Goal: Task Accomplishment & Management: Use online tool/utility

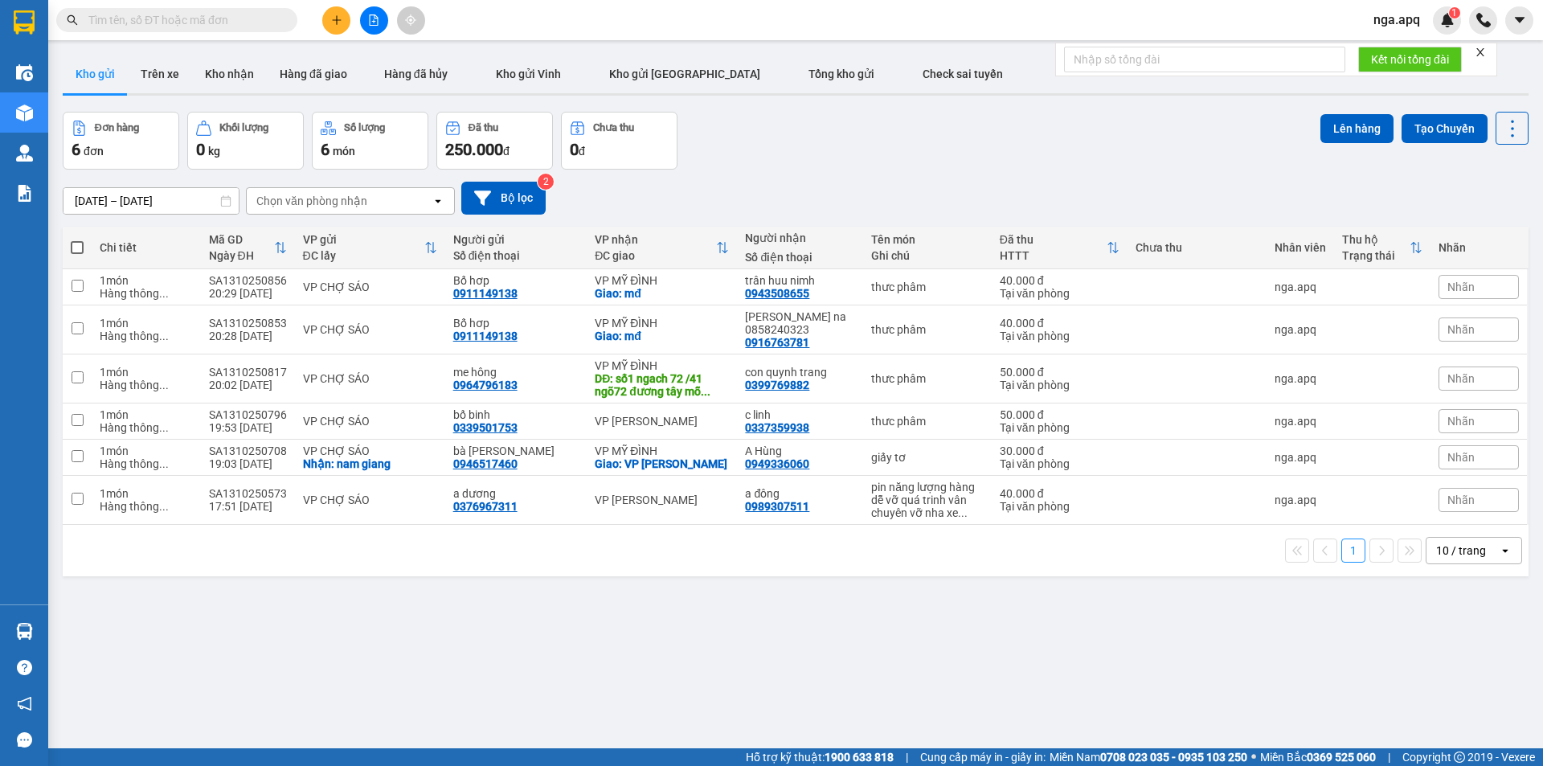
click at [329, 207] on div "Chọn văn phòng nhận" at bounding box center [311, 201] width 111 height 16
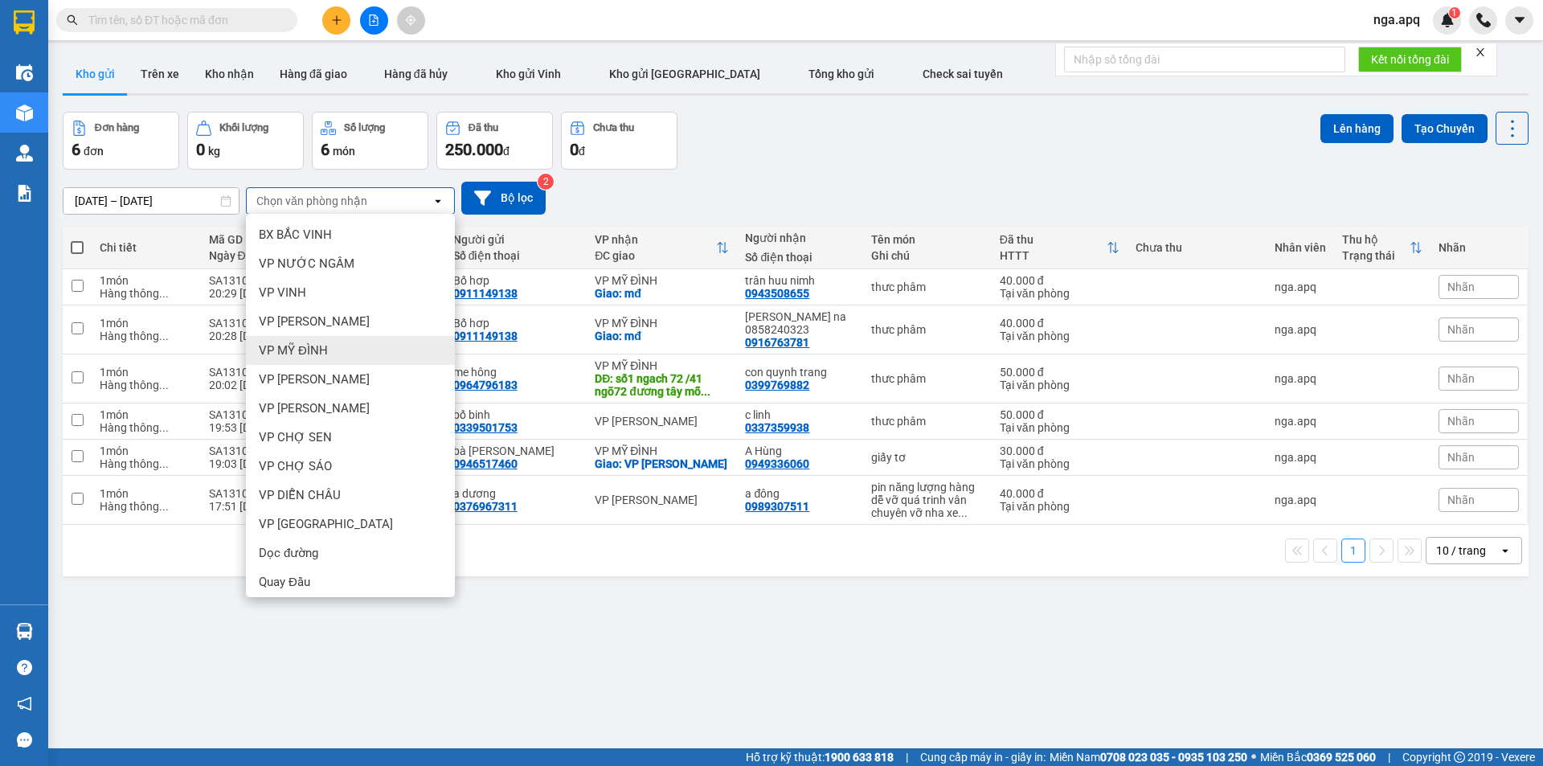
click at [365, 350] on div "VP MỸ ĐÌNH" at bounding box center [350, 350] width 209 height 29
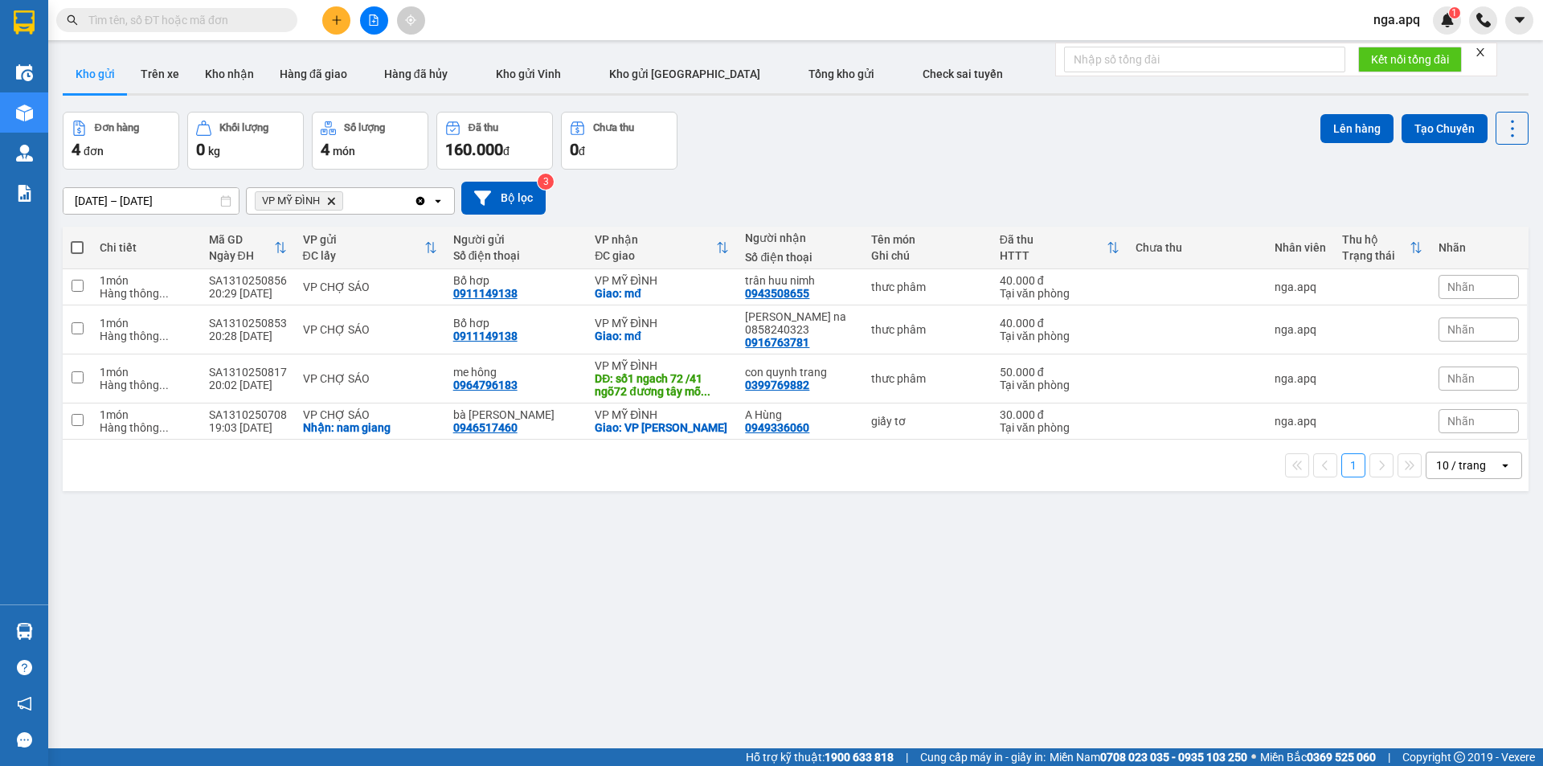
click at [81, 241] on span at bounding box center [77, 247] width 13 height 13
click at [77, 239] on input "checkbox" at bounding box center [77, 239] width 0 height 0
checkbox input "true"
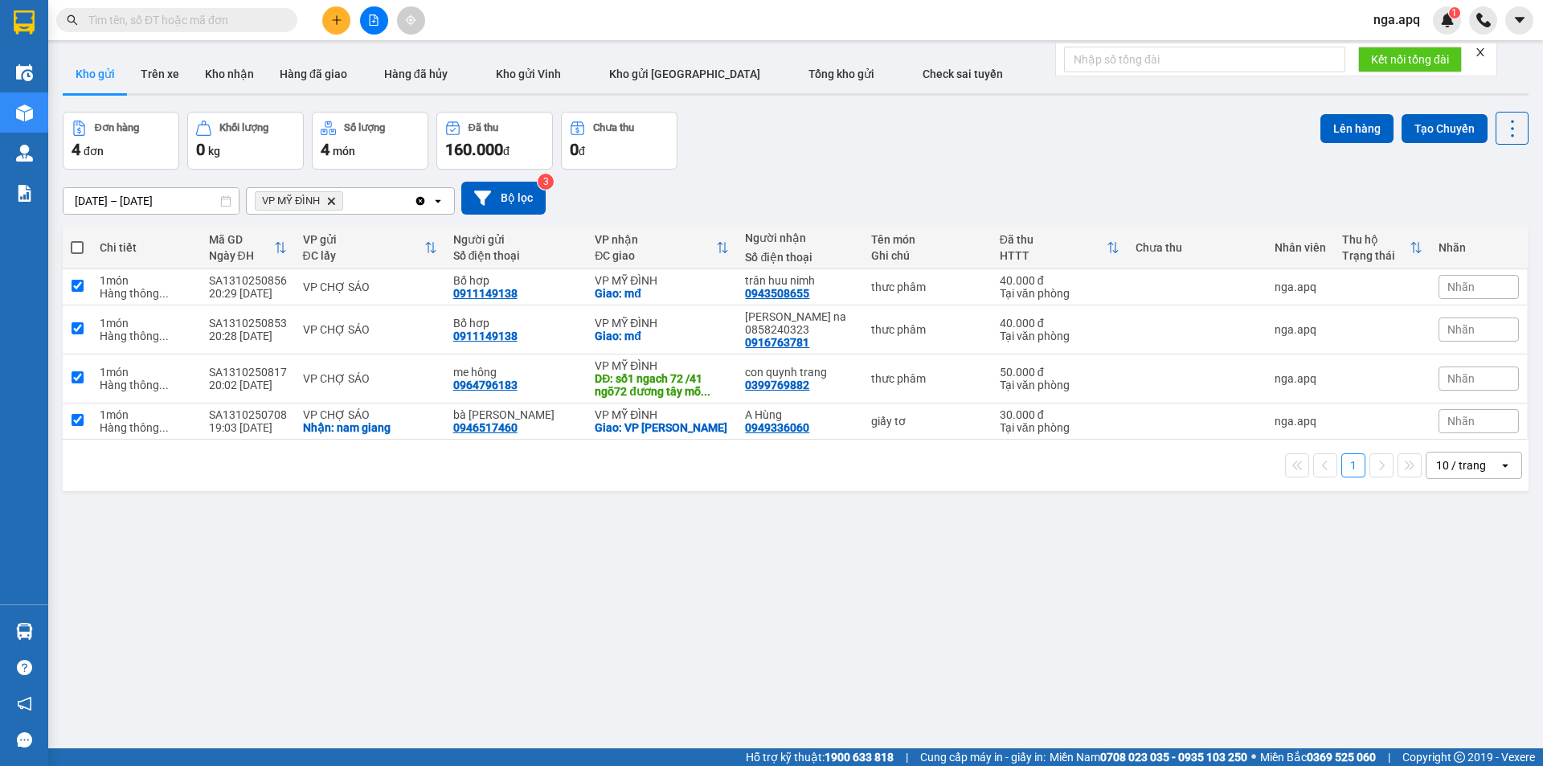
checkbox input "true"
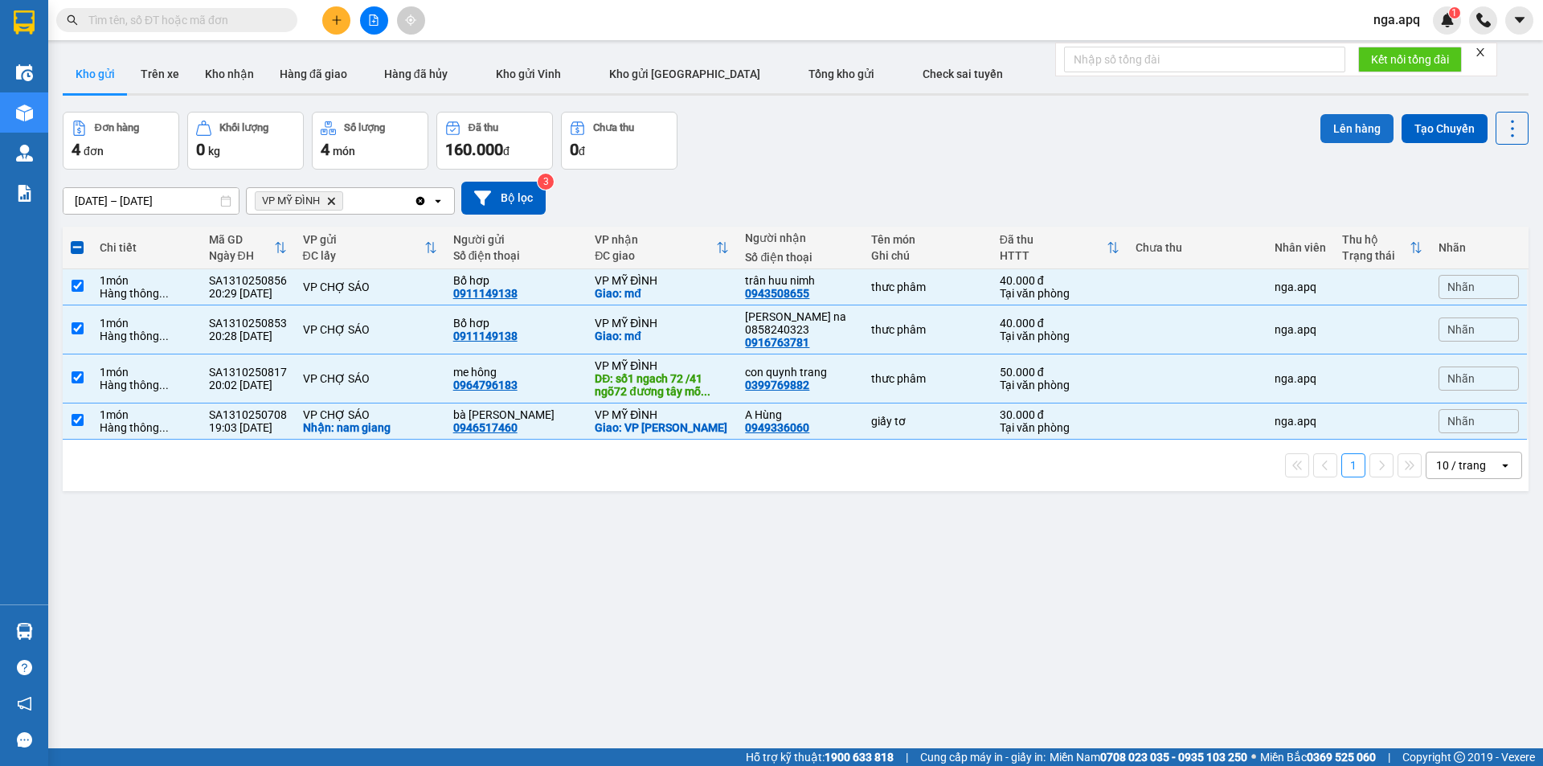
click at [1339, 127] on button "Lên hàng" at bounding box center [1356, 128] width 73 height 29
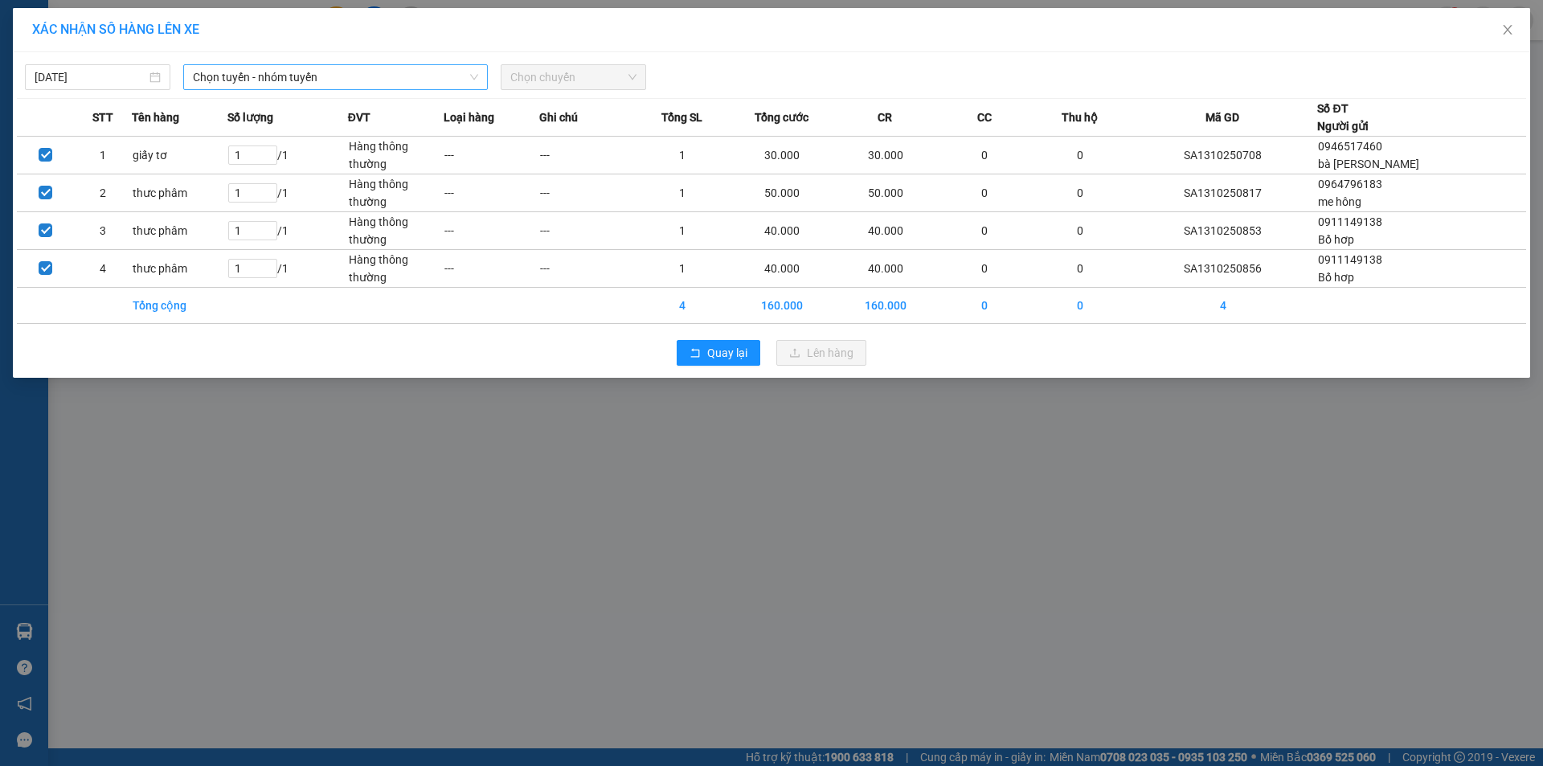
click at [315, 81] on span "Chọn tuyến - nhóm tuyến" at bounding box center [335, 77] width 285 height 24
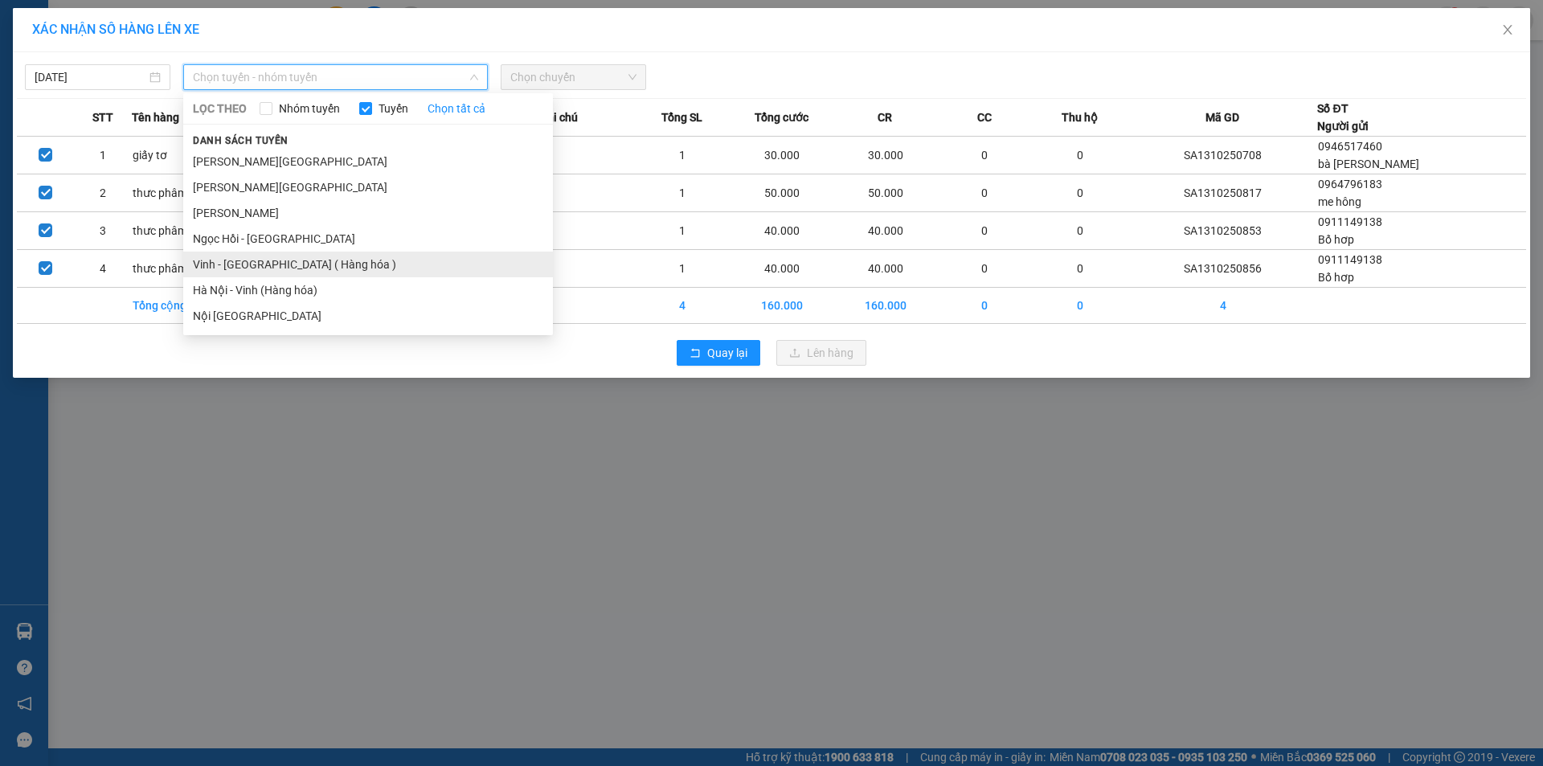
drag, startPoint x: 247, startPoint y: 264, endPoint x: 291, endPoint y: 236, distance: 52.0
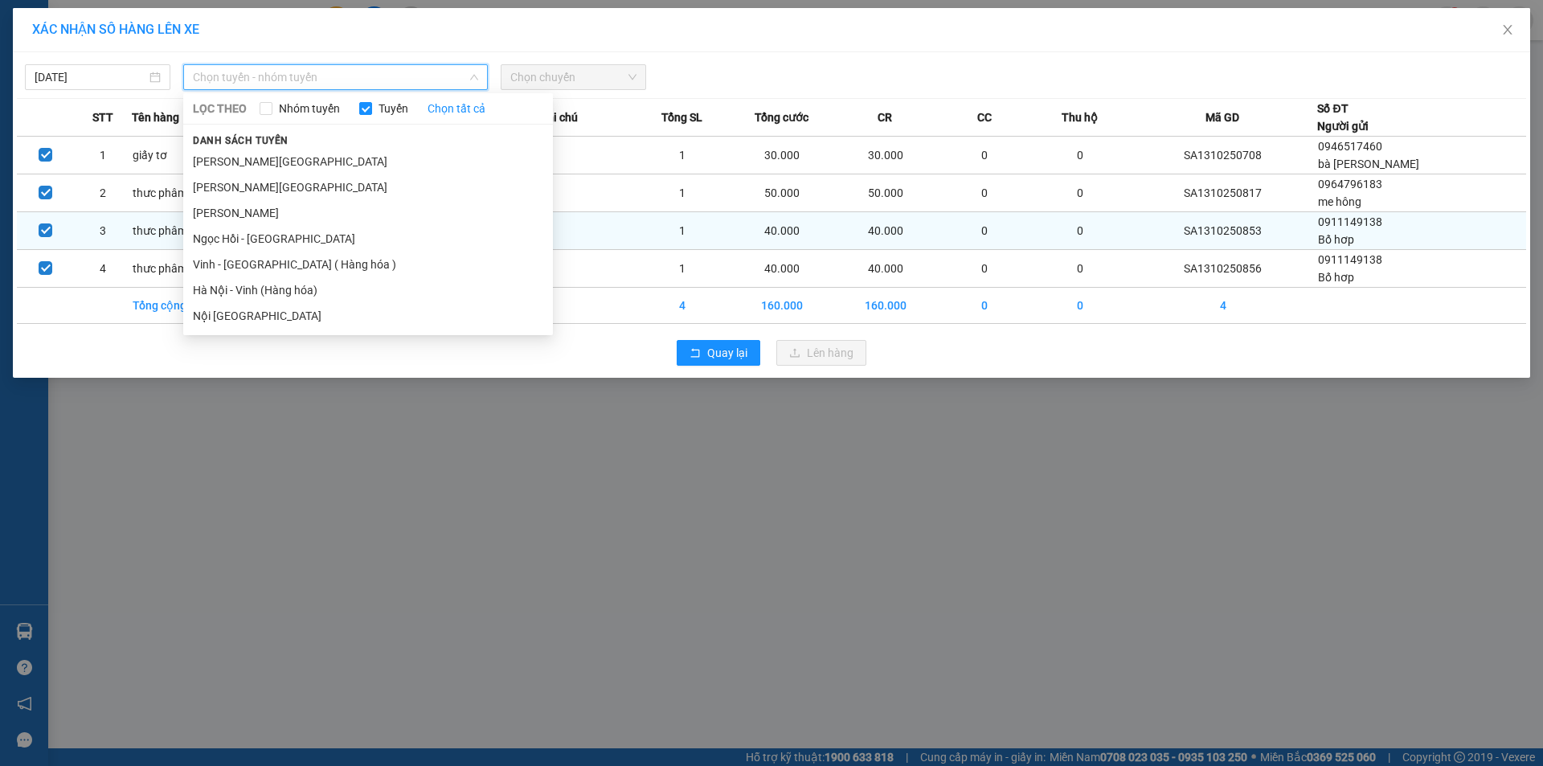
click at [257, 256] on li "Vinh - [GEOGRAPHIC_DATA] ( Hàng hóa )" at bounding box center [368, 265] width 370 height 26
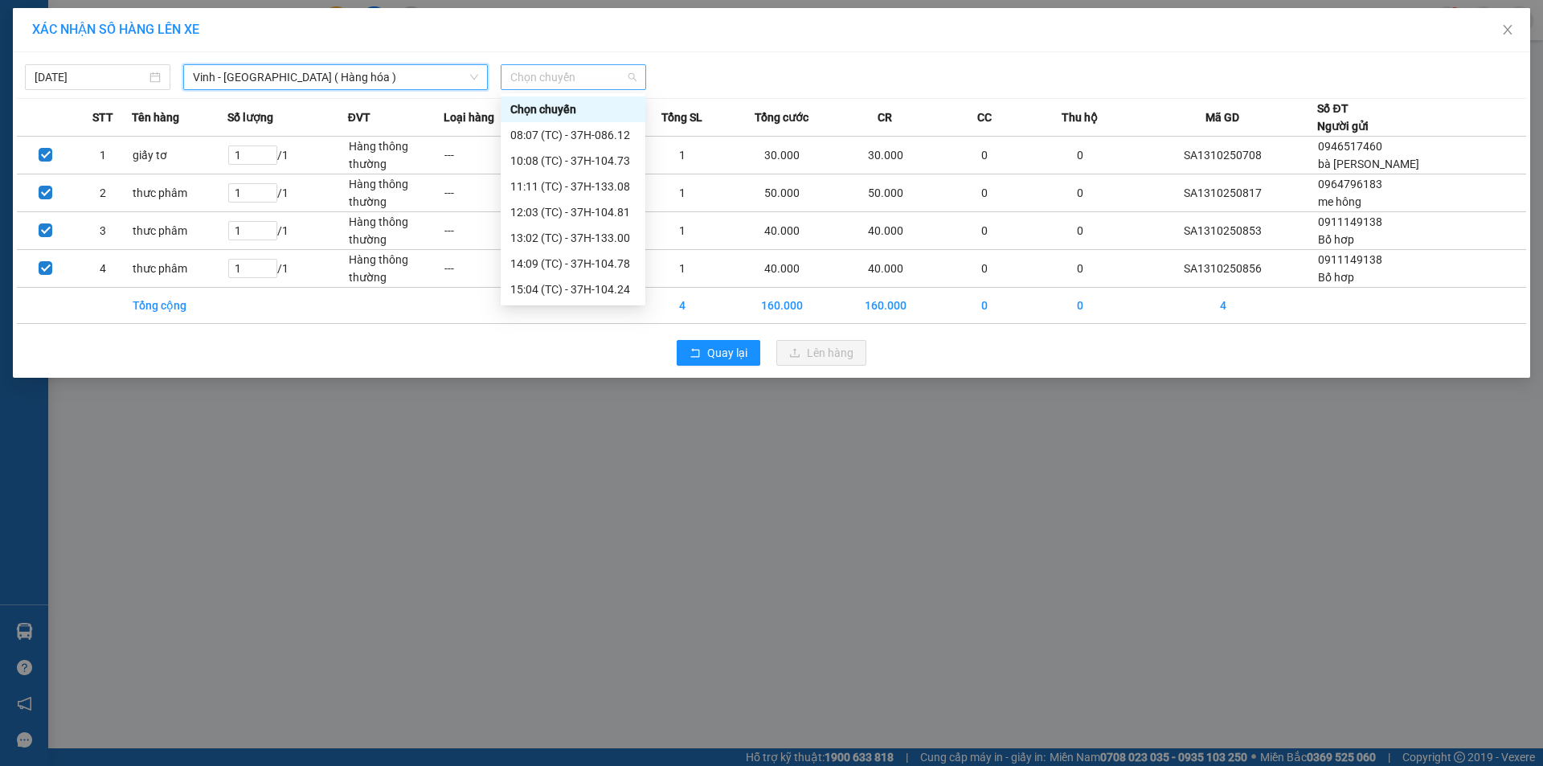
click at [592, 69] on span "Chọn chuyến" at bounding box center [573, 77] width 126 height 24
click at [553, 285] on div "22:10 (TC) - 37H-104.94" at bounding box center [572, 286] width 125 height 18
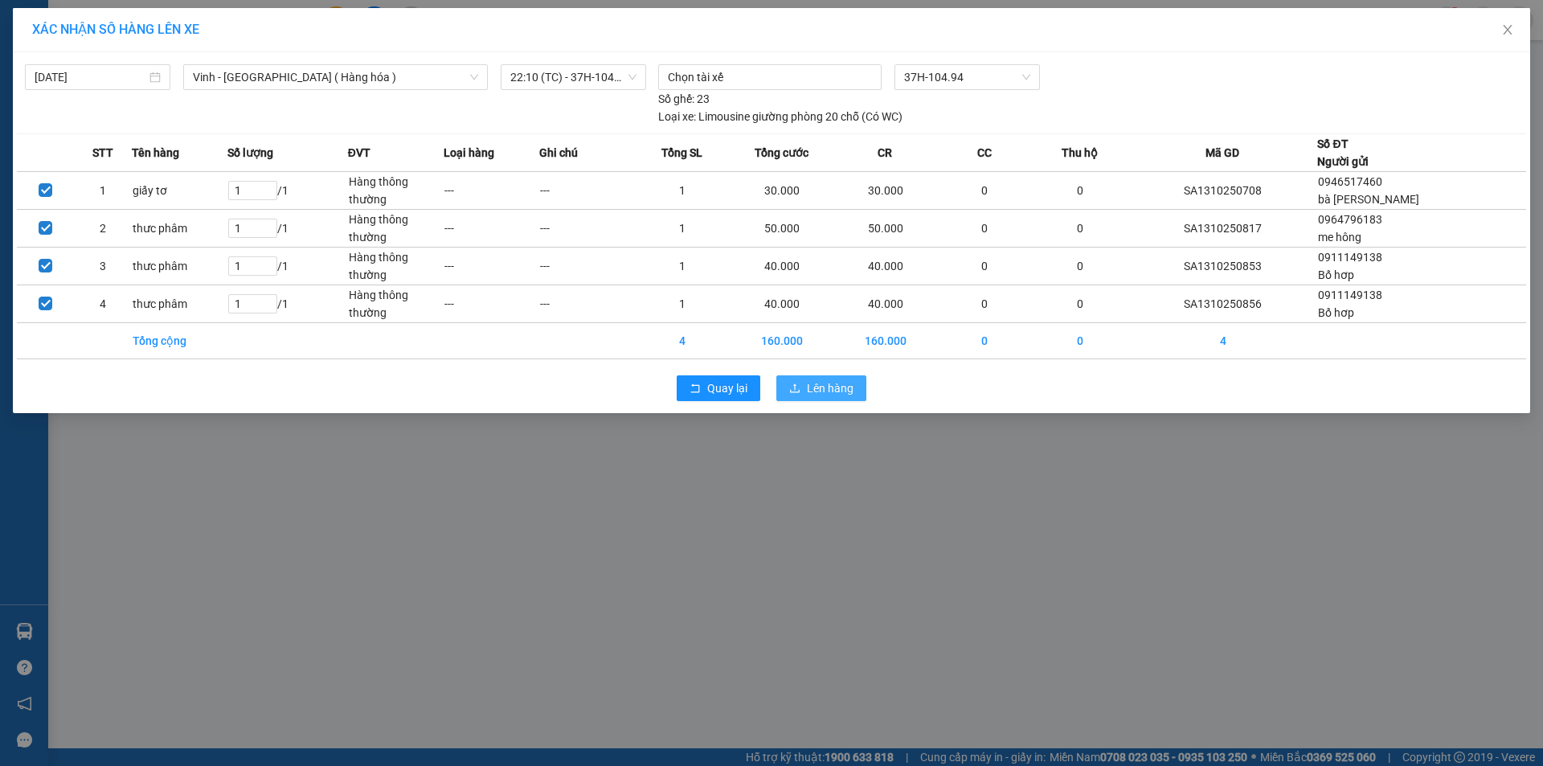
click at [816, 383] on span "Lên hàng" at bounding box center [830, 388] width 47 height 18
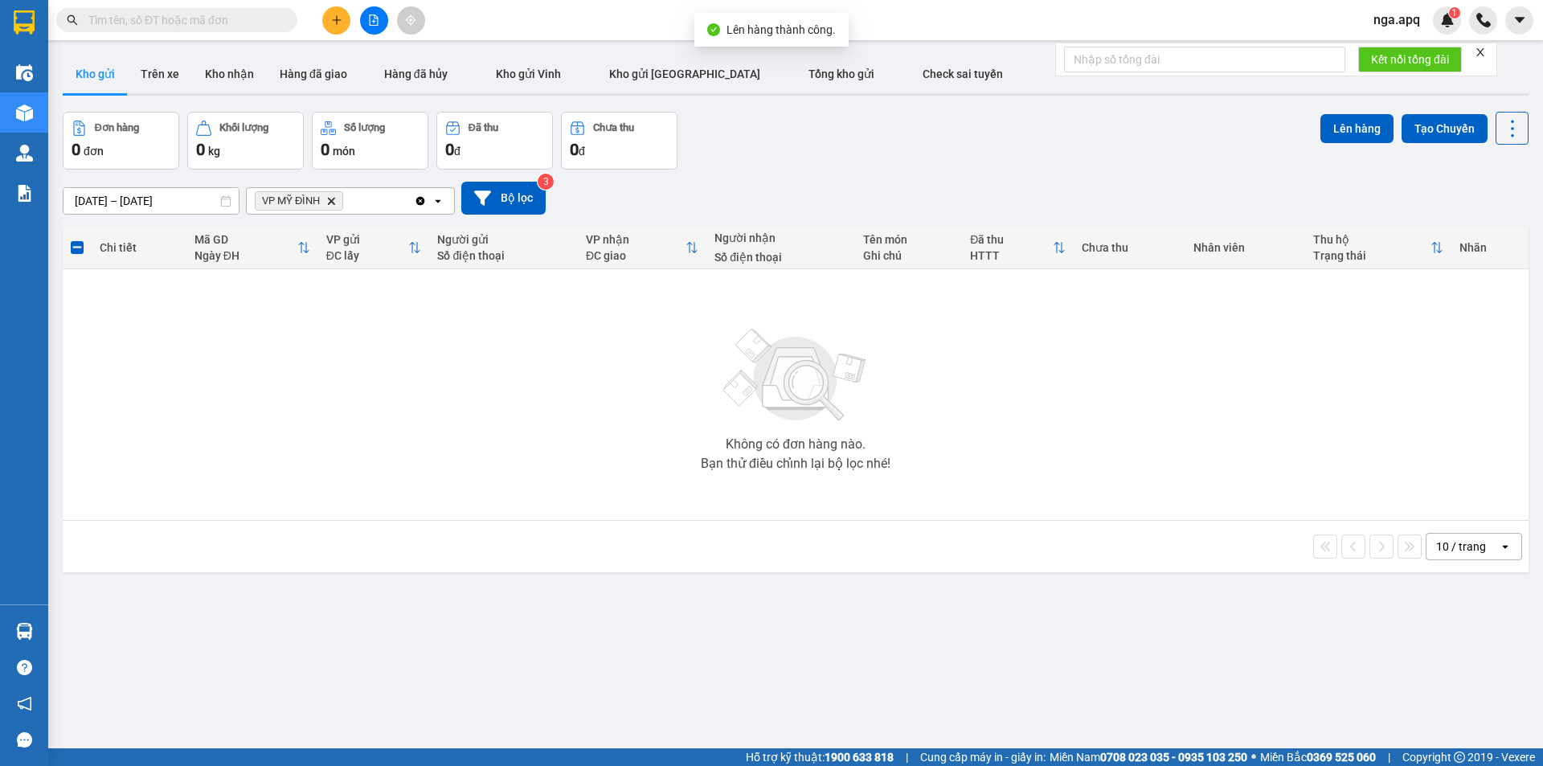
click at [333, 202] on icon "VP MỸ ĐÌNH, close by backspace" at bounding box center [331, 200] width 7 height 7
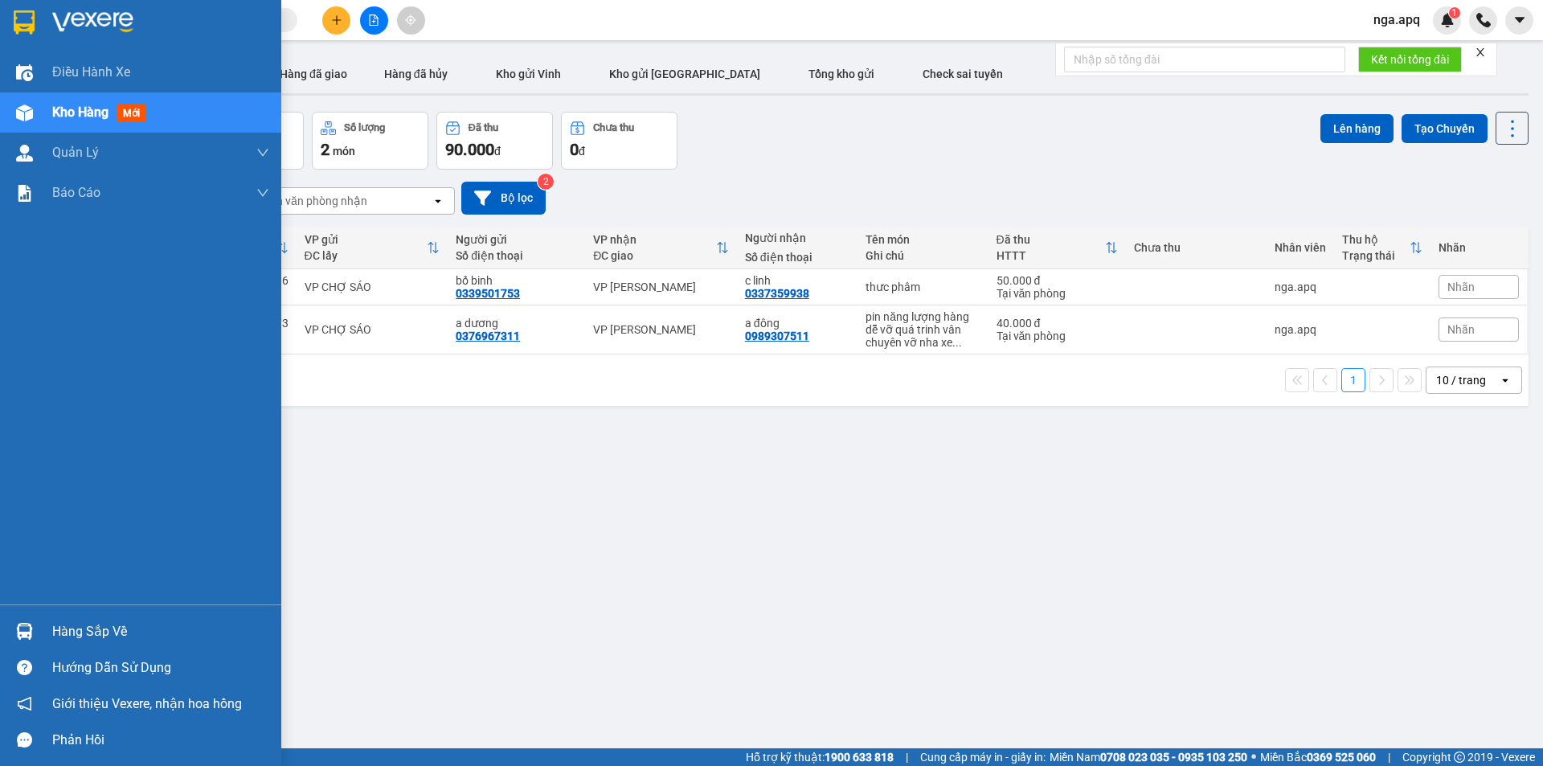
click at [24, 624] on img at bounding box center [24, 631] width 17 height 17
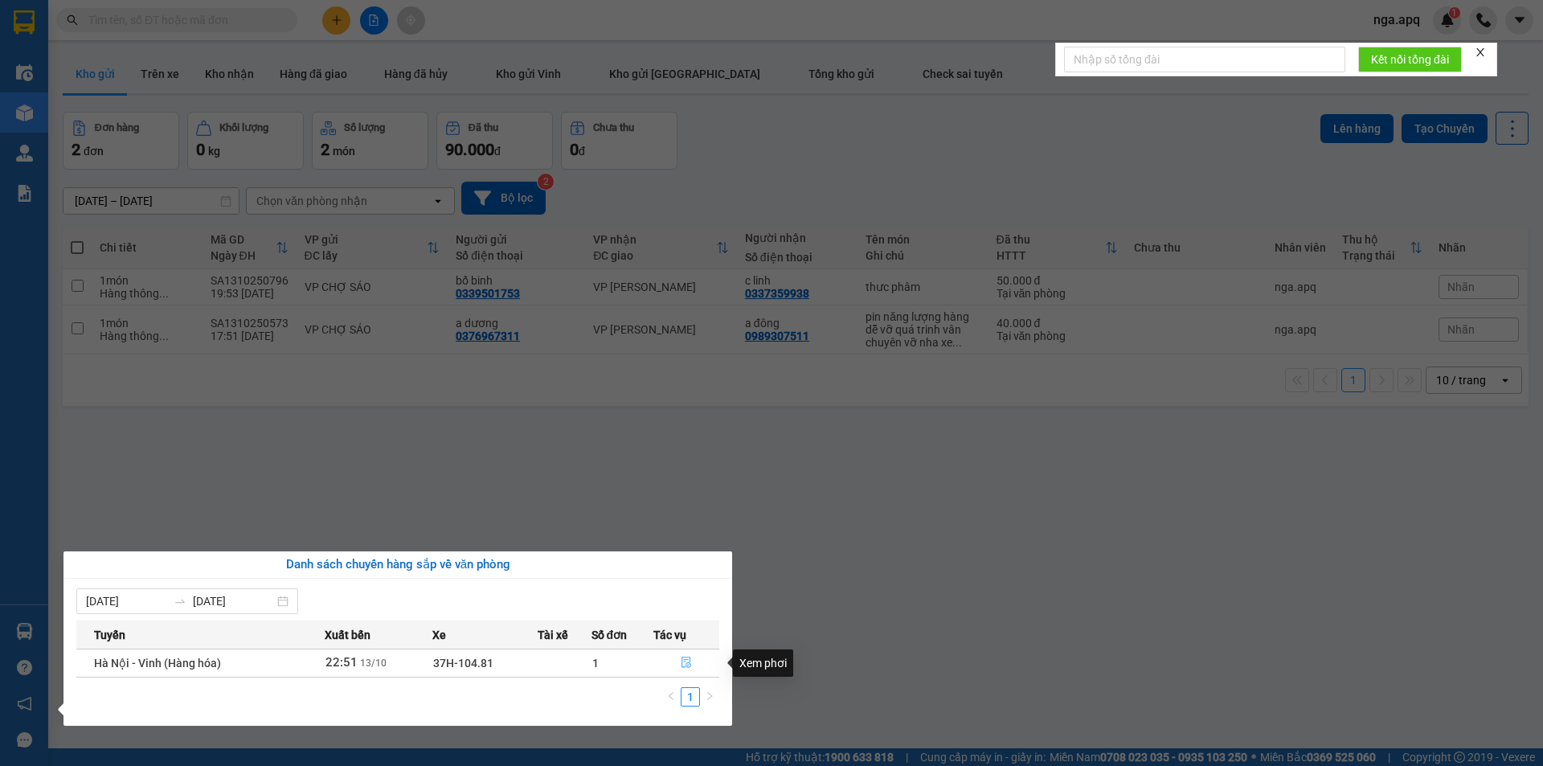
click at [687, 659] on icon "file-done" at bounding box center [686, 661] width 11 height 11
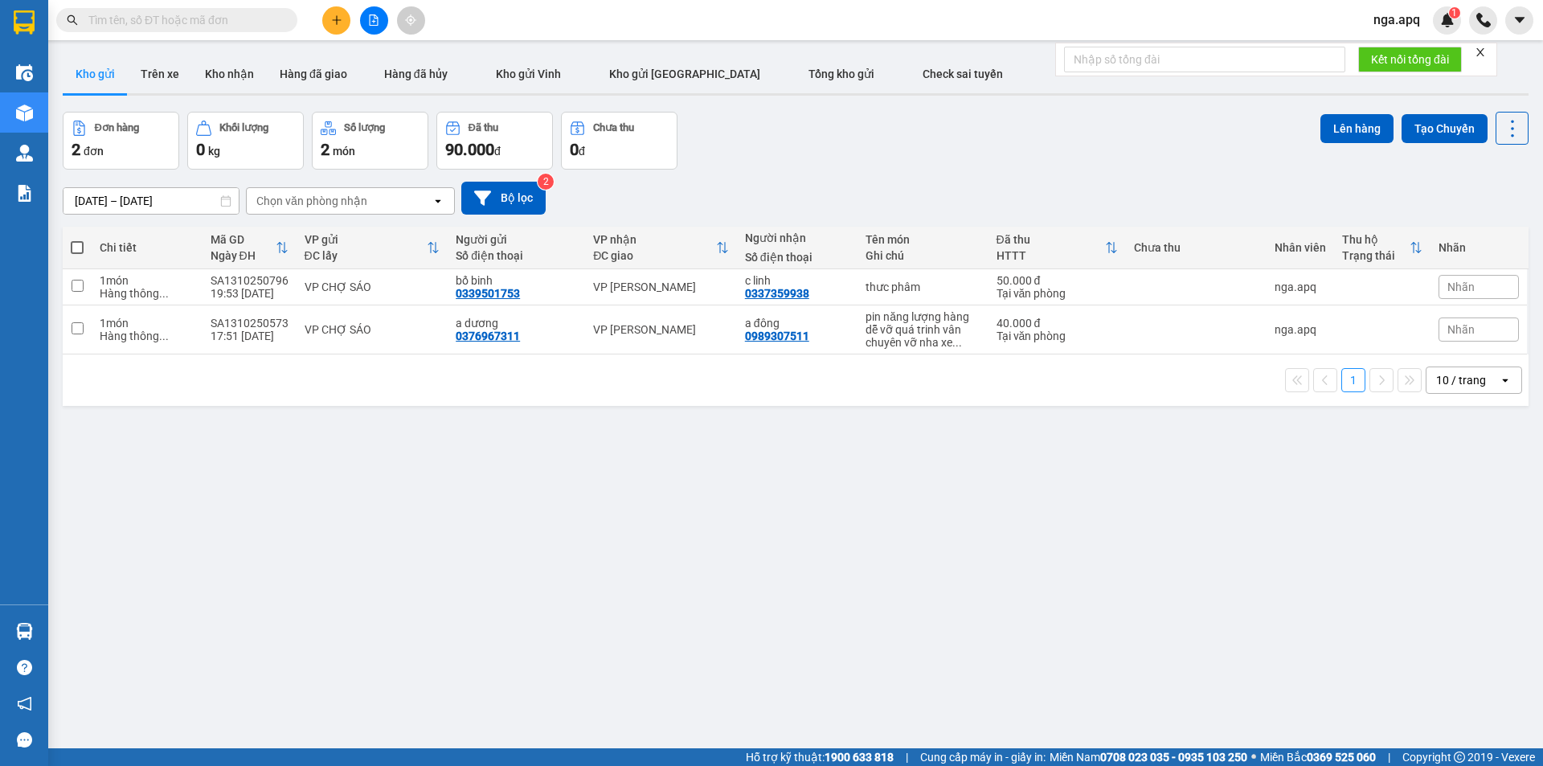
click at [75, 243] on span at bounding box center [77, 247] width 13 height 13
click at [77, 239] on input "checkbox" at bounding box center [77, 239] width 0 height 0
checkbox input "true"
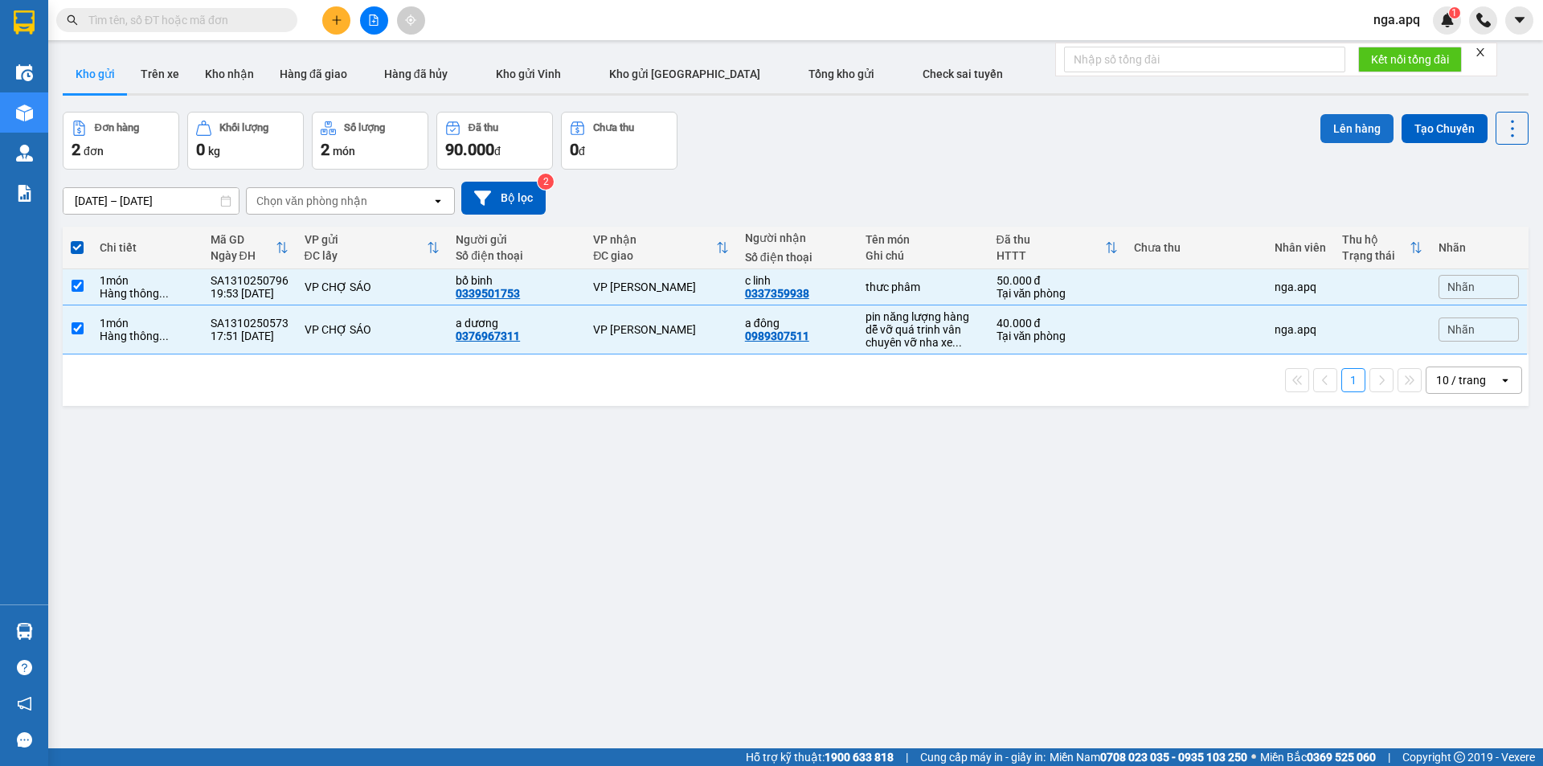
click at [1340, 123] on button "Lên hàng" at bounding box center [1356, 128] width 73 height 29
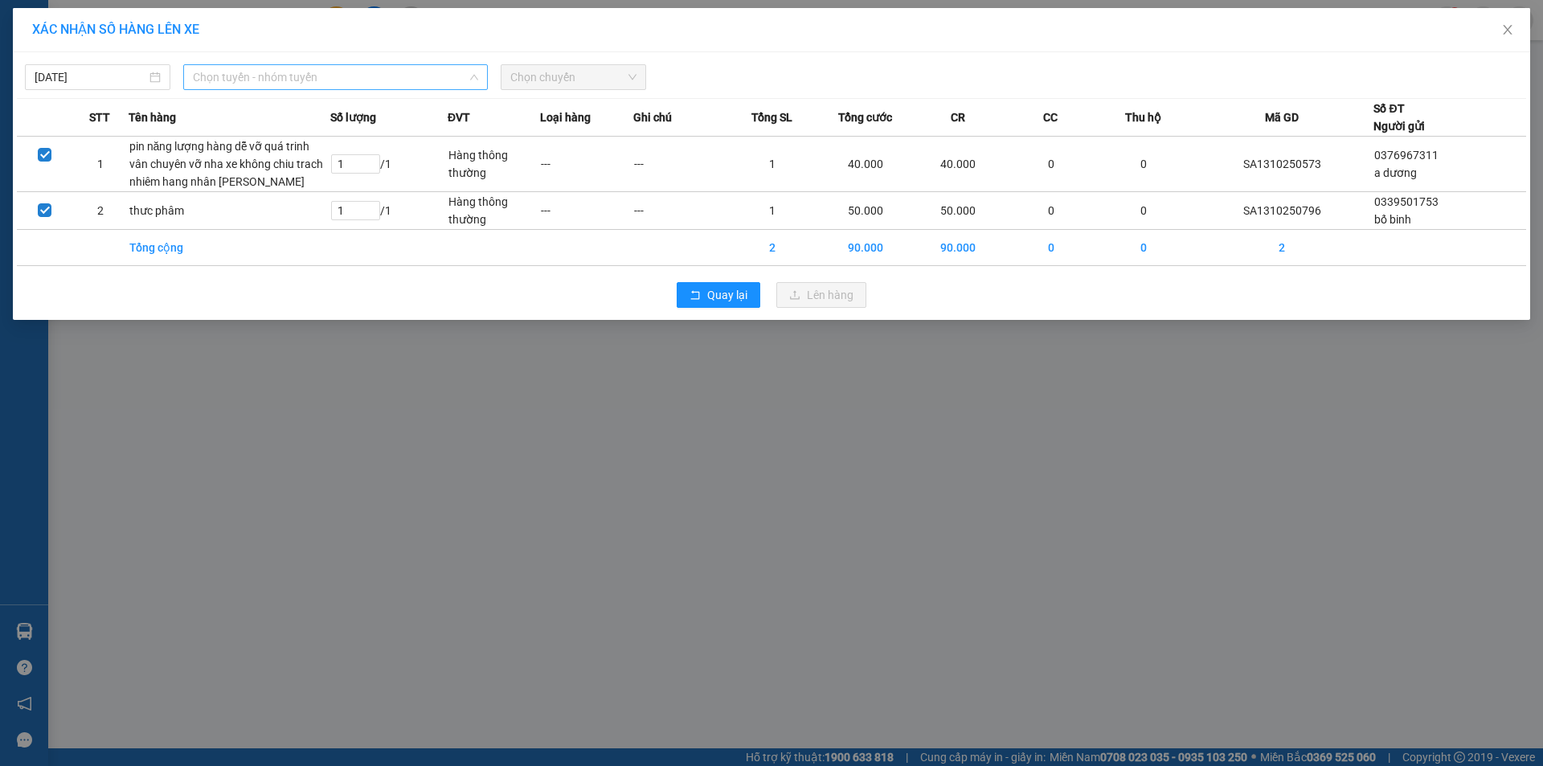
click at [297, 75] on span "Chọn tuyến - nhóm tuyến" at bounding box center [335, 77] width 285 height 24
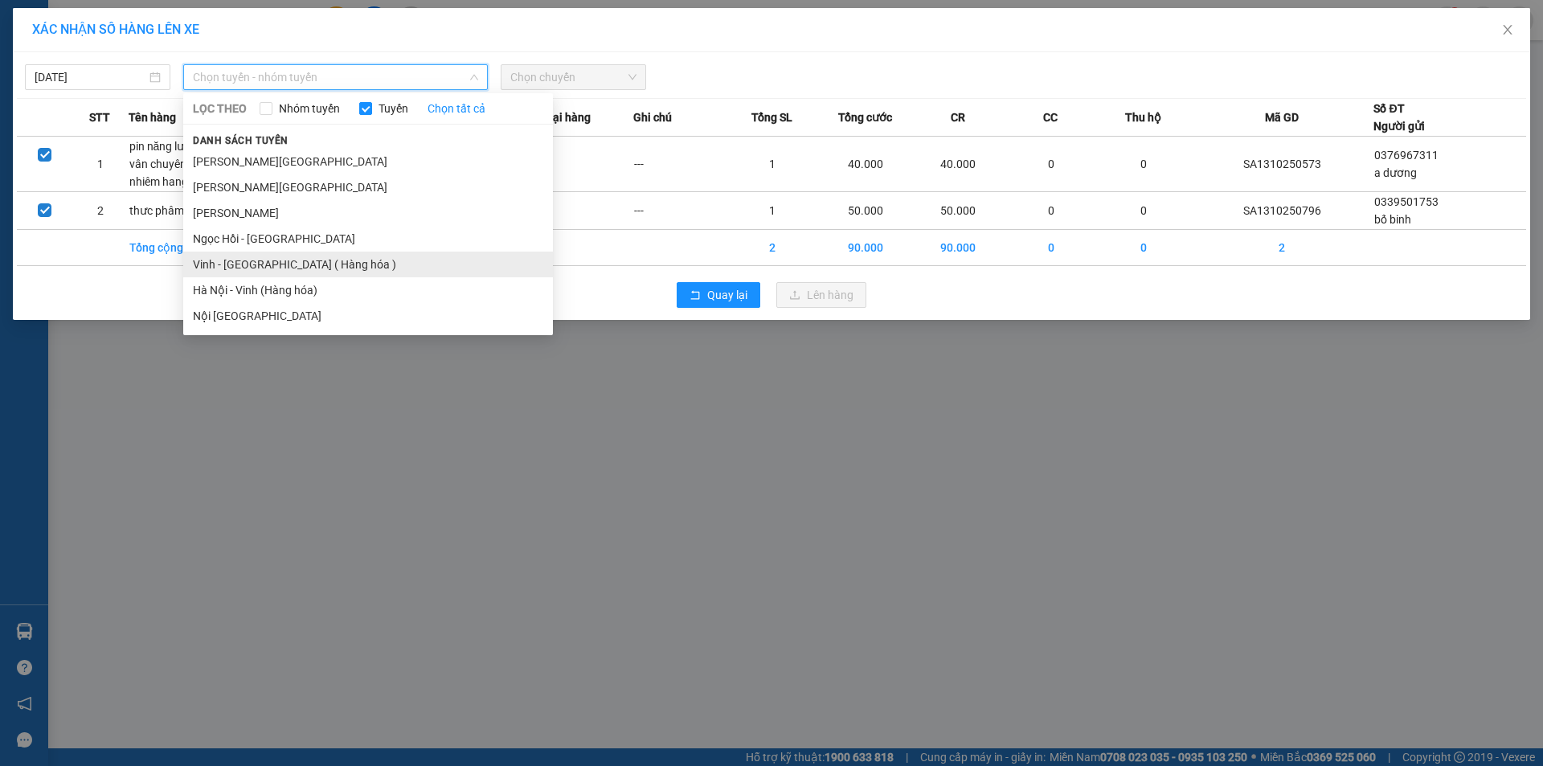
click at [285, 265] on li "Vinh - [GEOGRAPHIC_DATA] ( Hàng hóa )" at bounding box center [368, 265] width 370 height 26
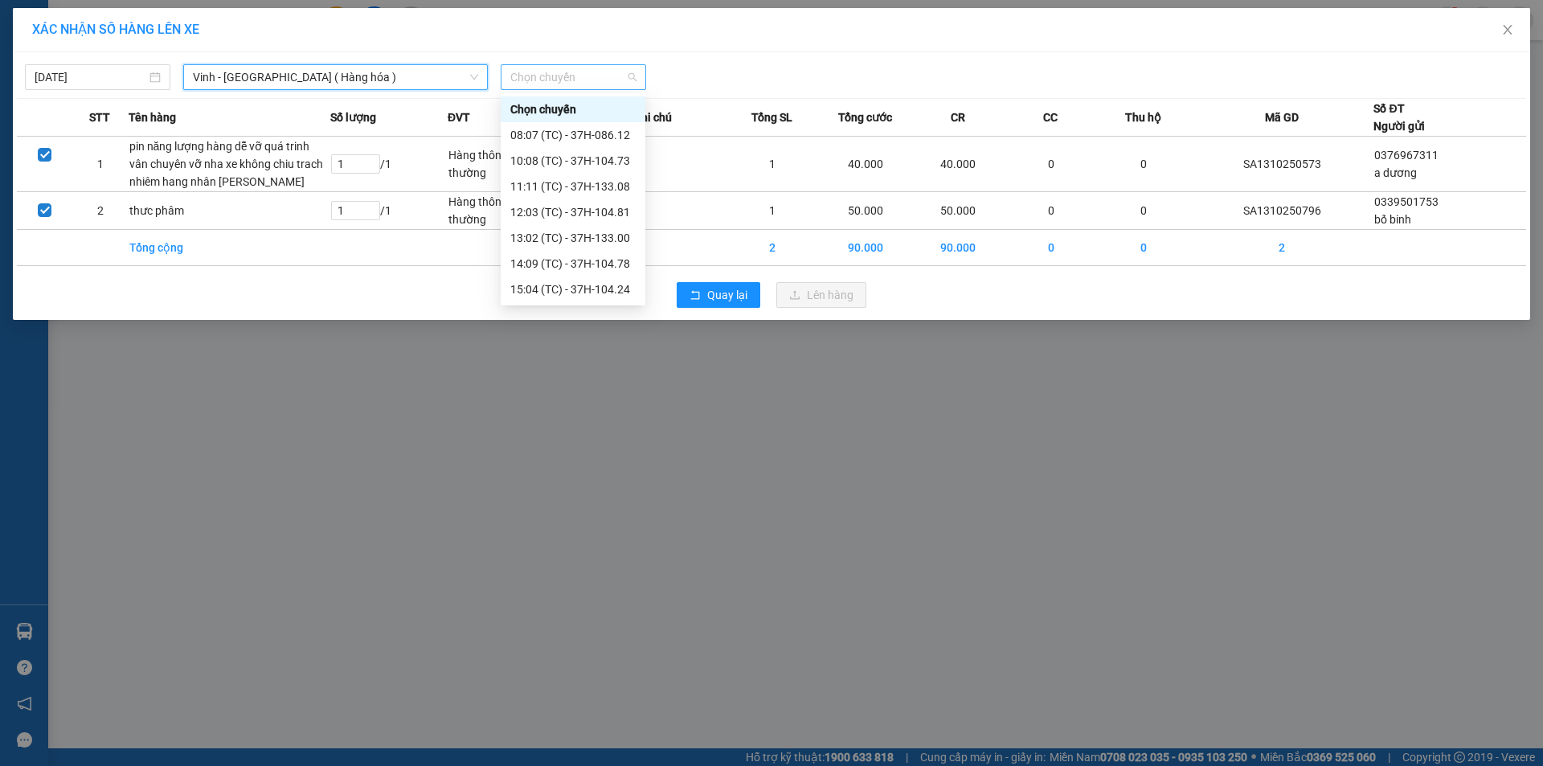
click at [577, 84] on span "Chọn chuyến" at bounding box center [573, 77] width 126 height 24
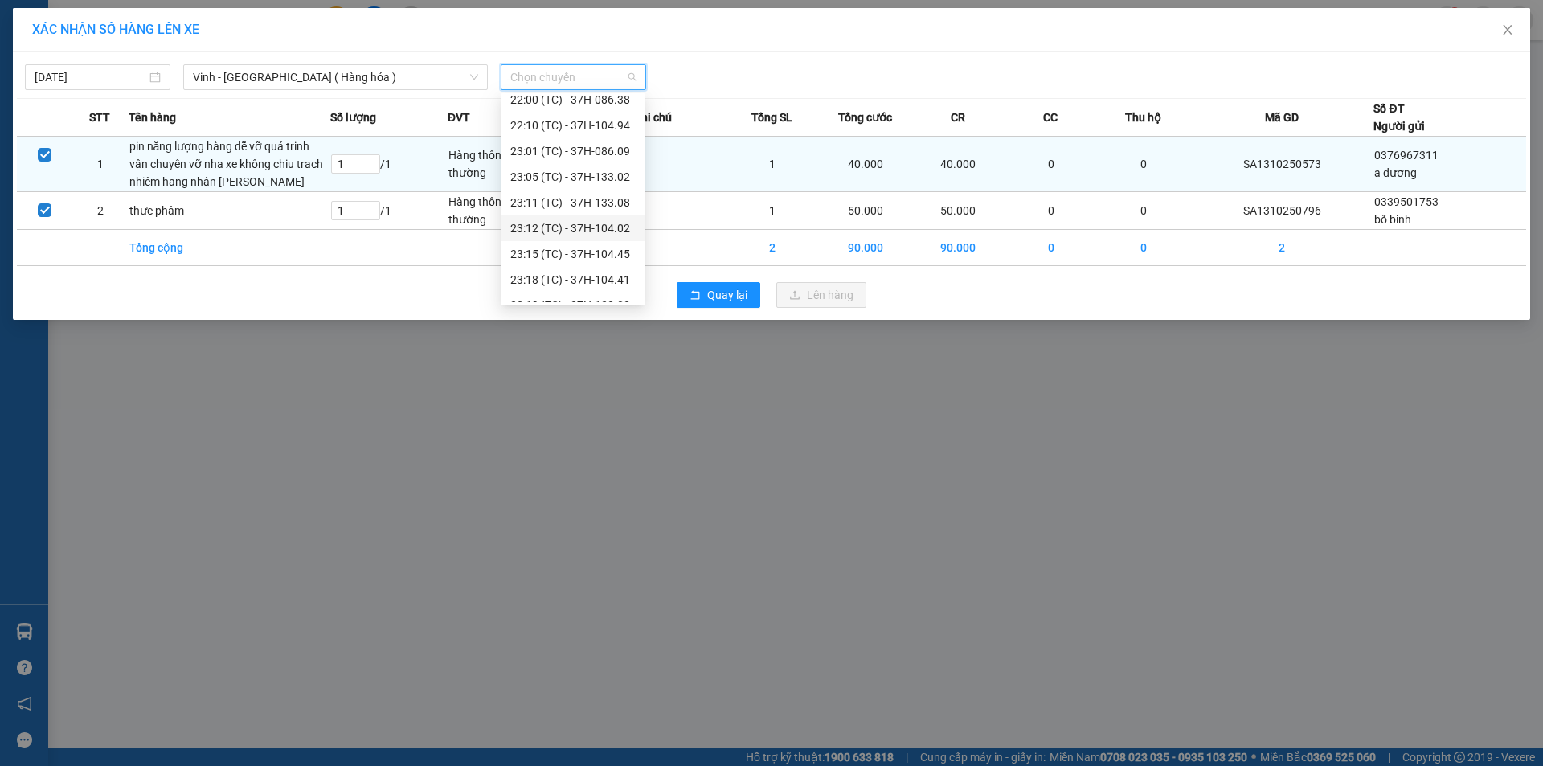
click at [549, 227] on div "23:12 (TC) - 37H-104.02" at bounding box center [572, 228] width 125 height 18
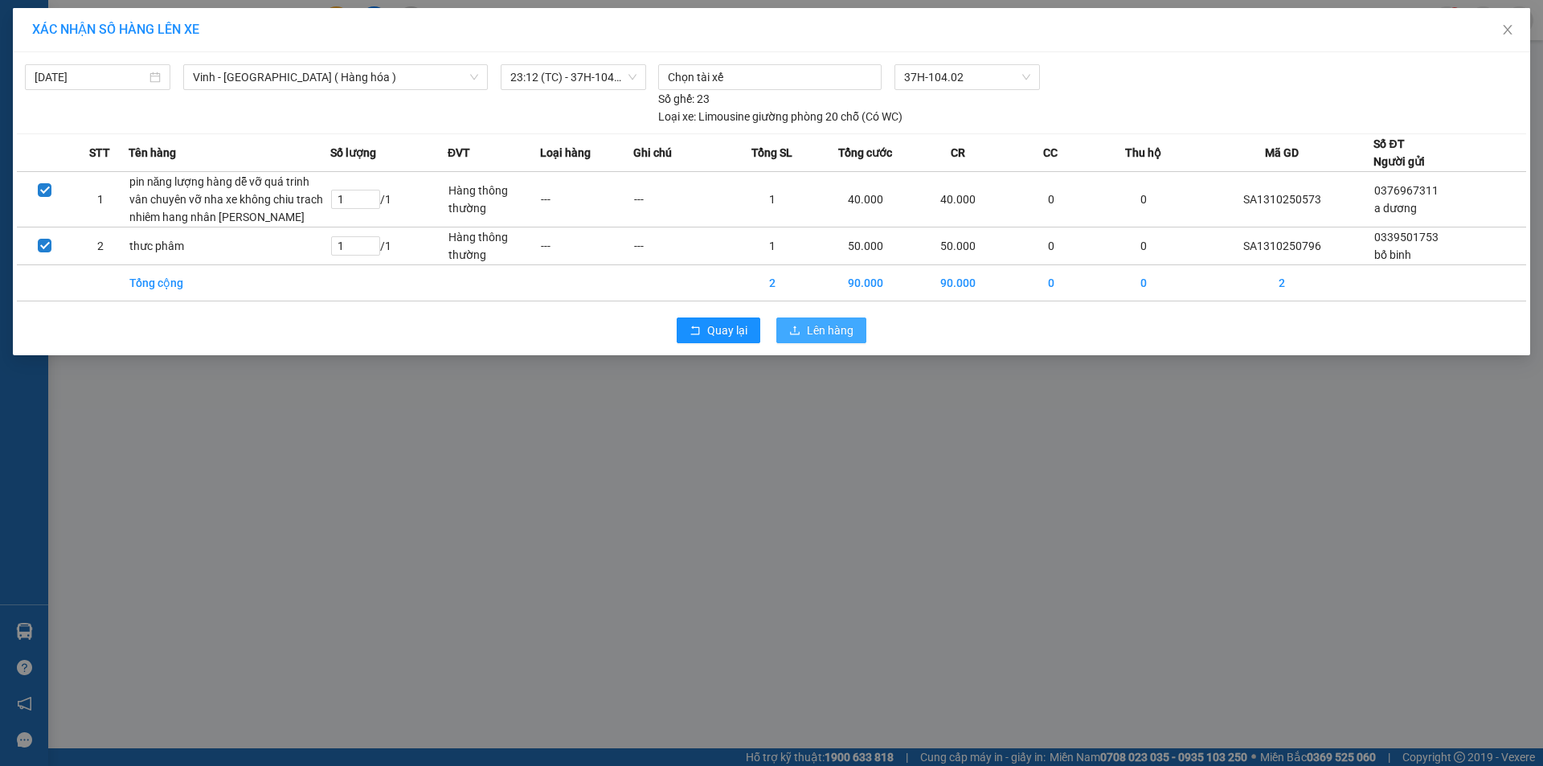
click at [824, 339] on span "Lên hàng" at bounding box center [830, 330] width 47 height 18
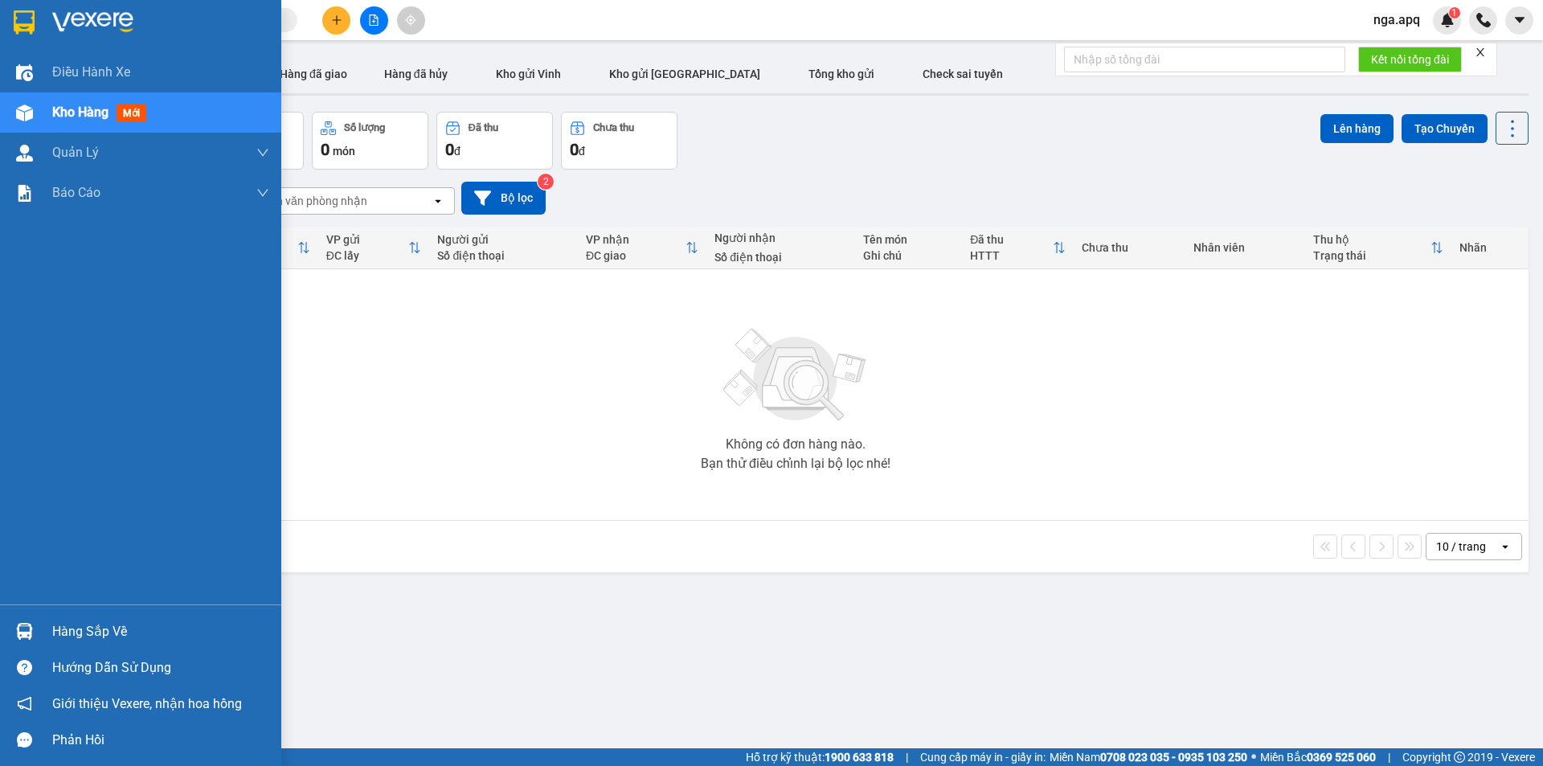
click at [25, 624] on img at bounding box center [24, 631] width 17 height 17
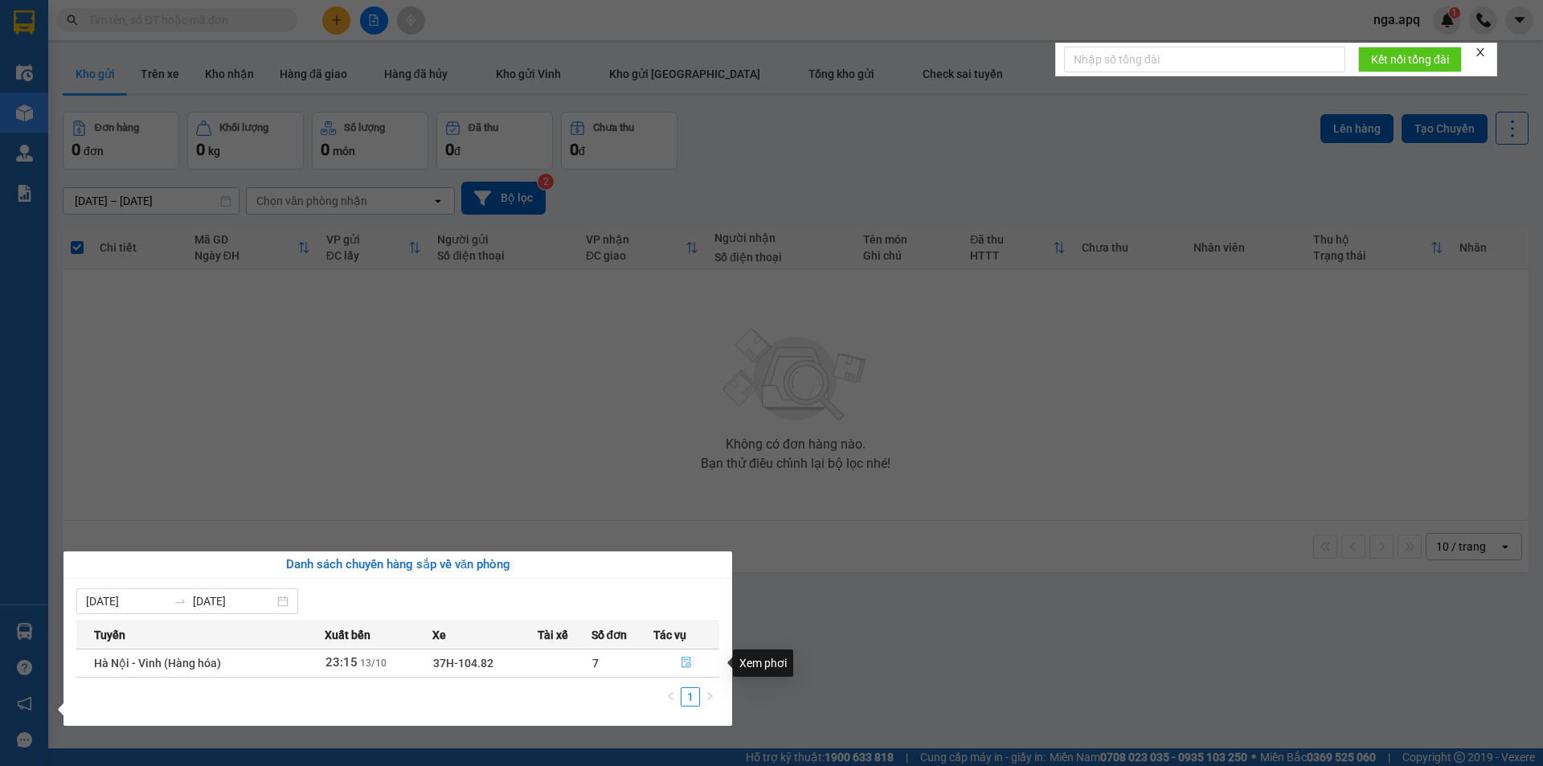
click at [684, 660] on icon "file-done" at bounding box center [686, 661] width 11 height 11
